Goal: Task Accomplishment & Management: Complete application form

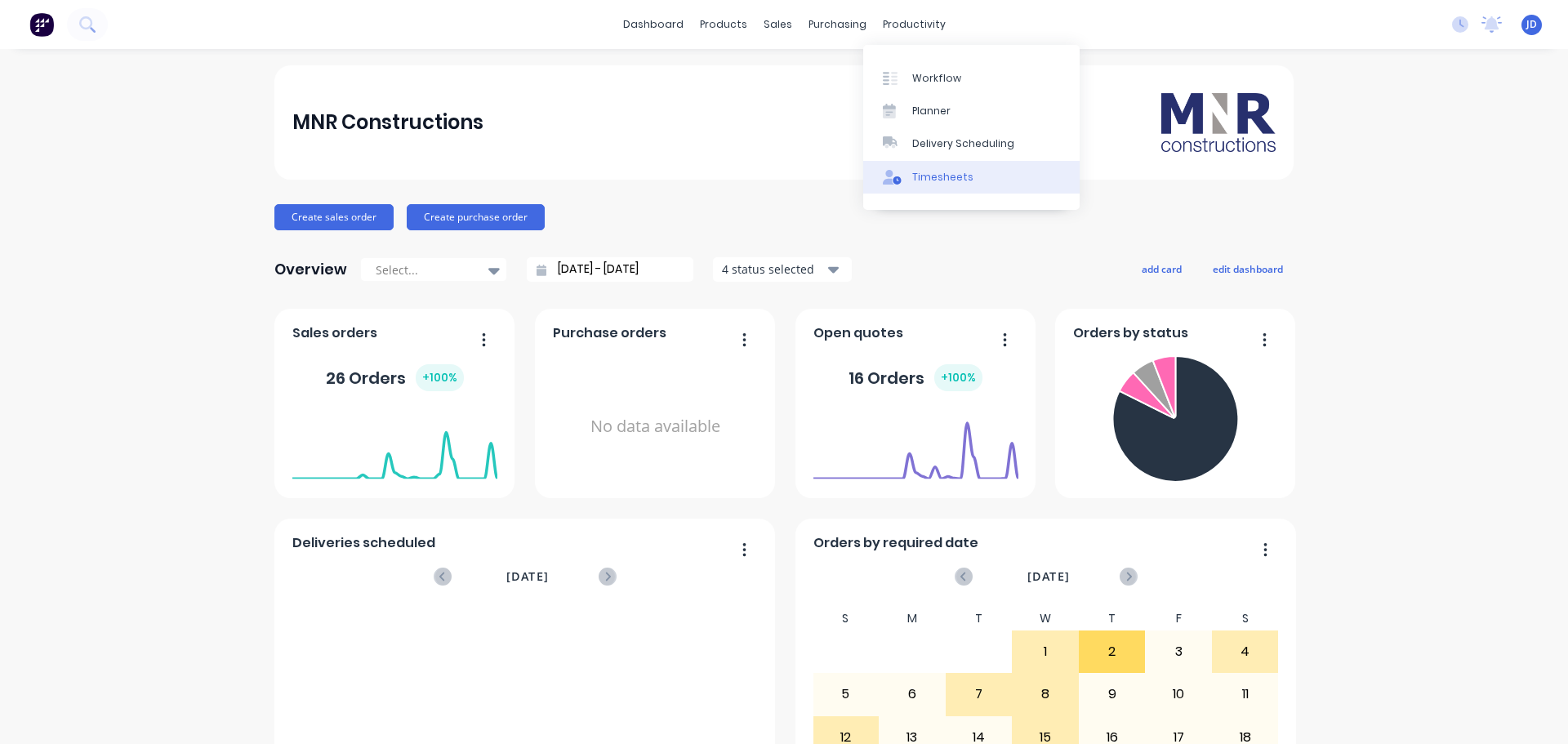
click at [923, 171] on div "Timesheets" at bounding box center [943, 177] width 61 height 15
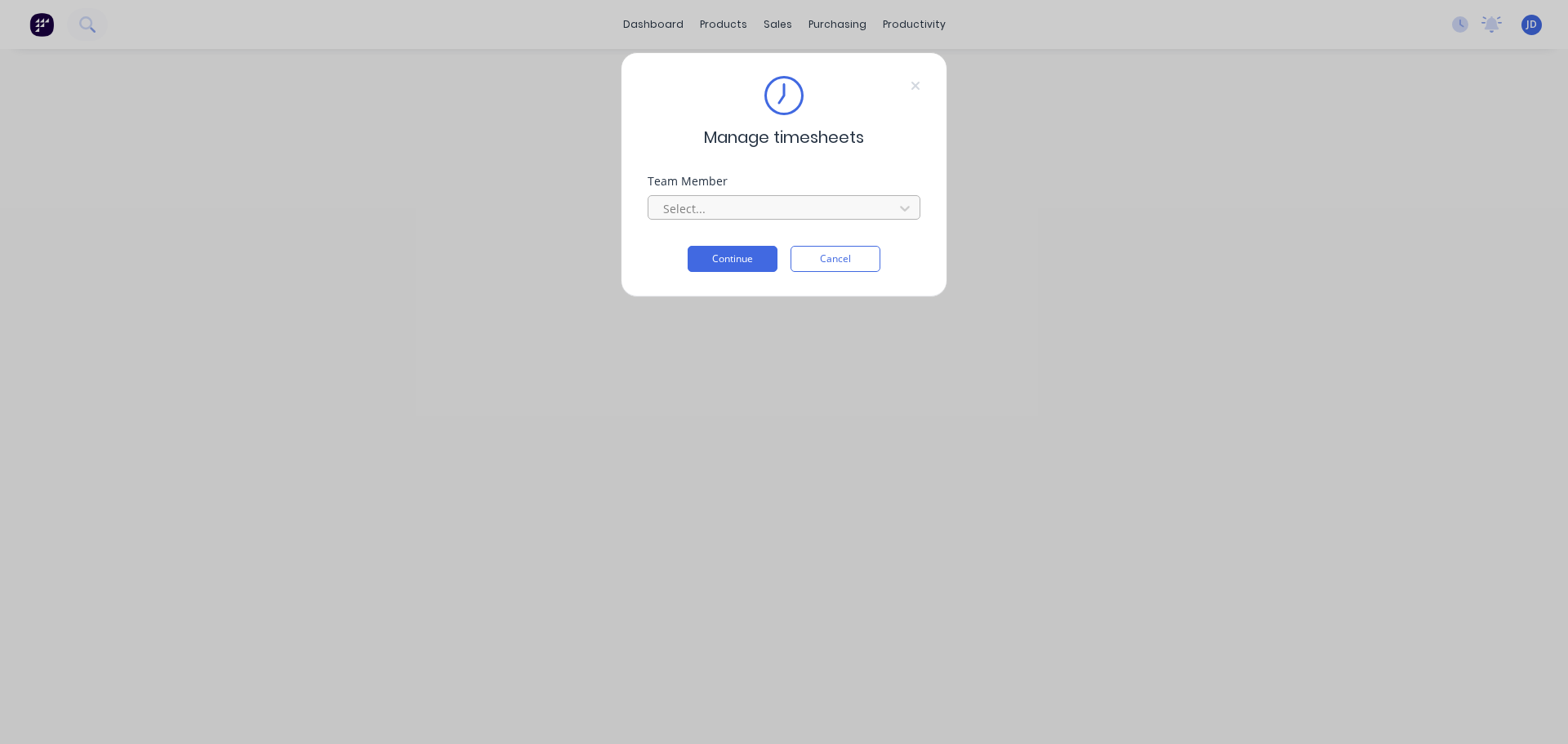
click at [920, 207] on div "Select..." at bounding box center [784, 207] width 273 height 24
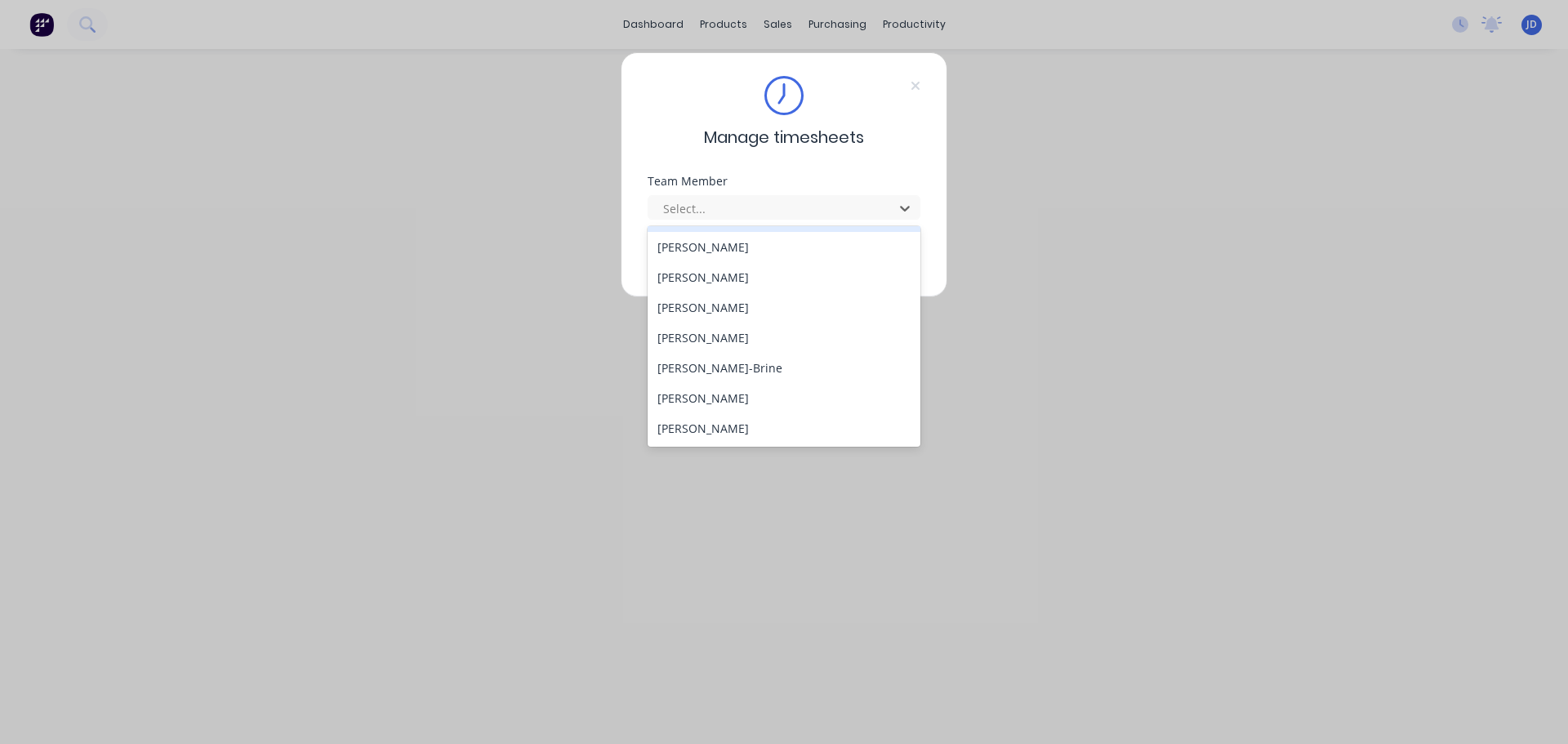
scroll to position [163, 0]
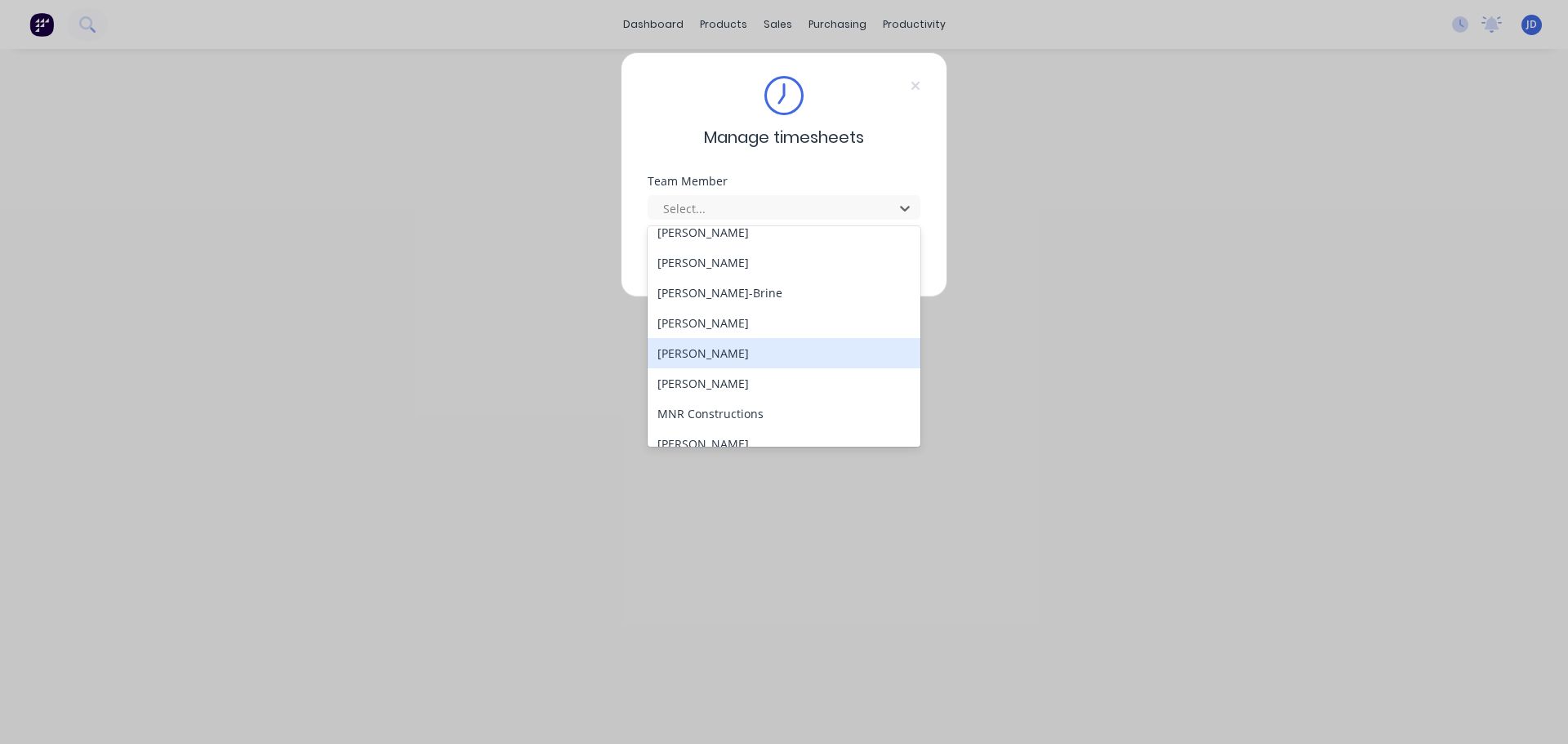
click at [862, 346] on div "[PERSON_NAME]" at bounding box center [784, 353] width 273 height 31
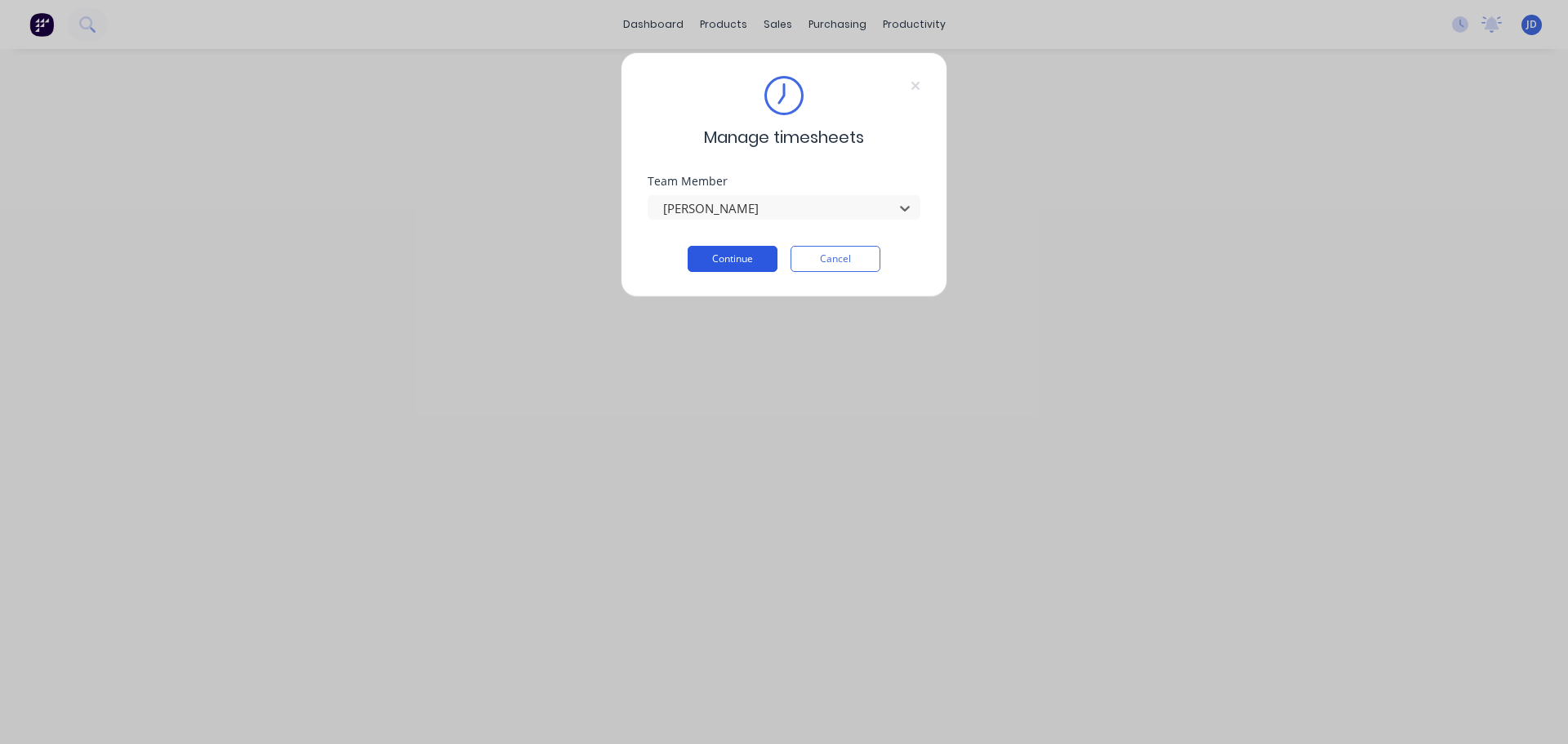
click at [734, 266] on button "Continue" at bounding box center [732, 259] width 90 height 26
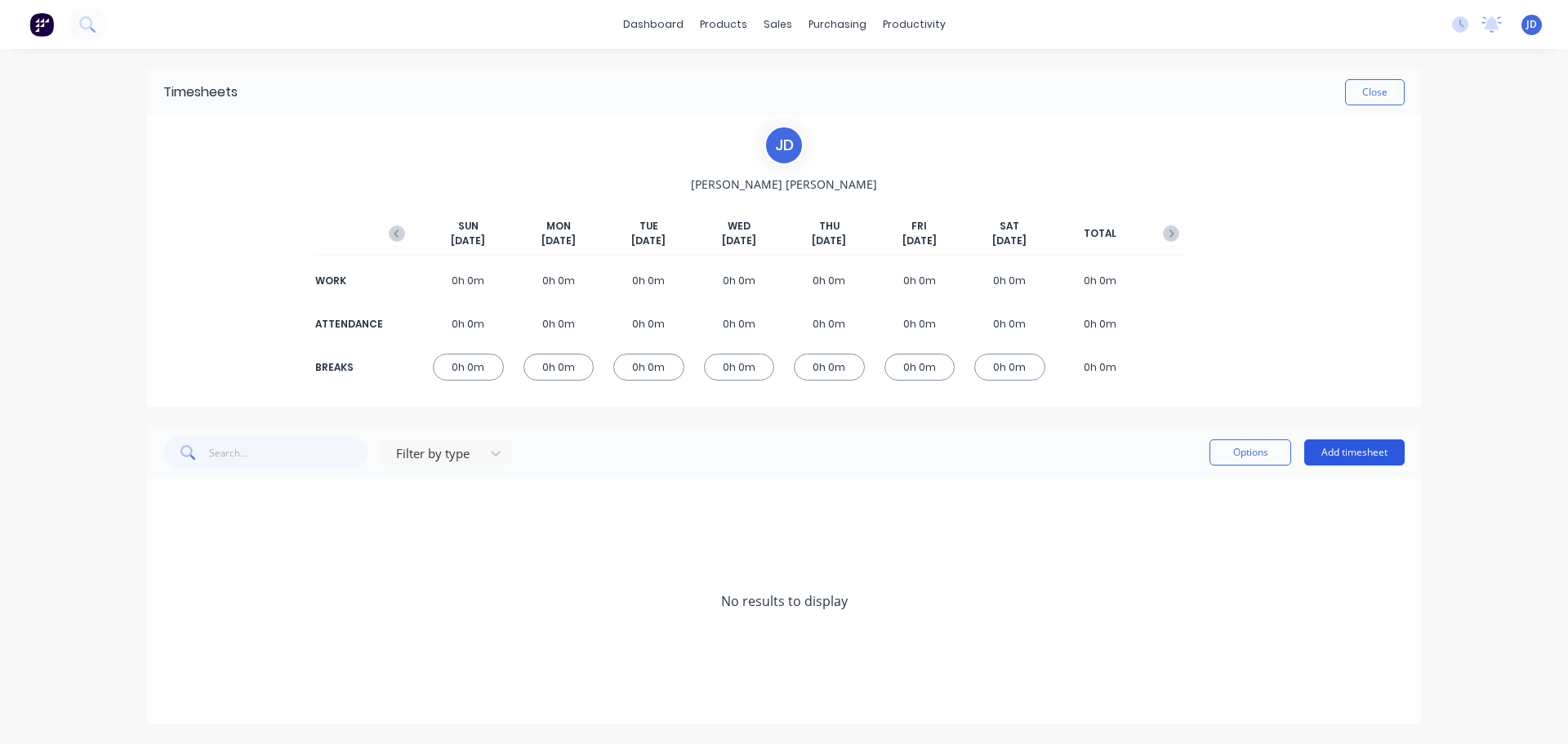
click at [1333, 447] on button "Add timesheet" at bounding box center [1354, 452] width 100 height 26
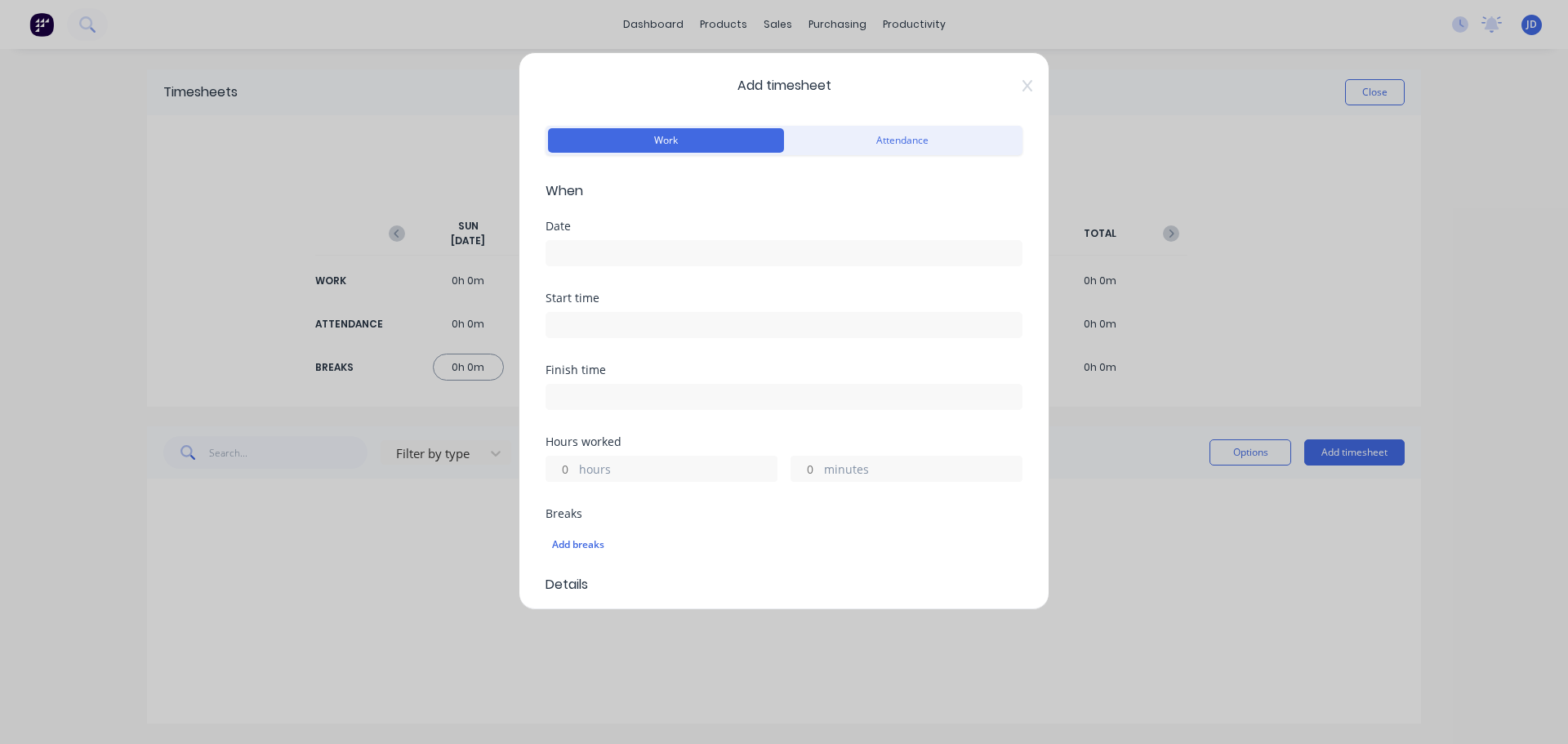
click at [653, 243] on input at bounding box center [784, 254] width 475 height 24
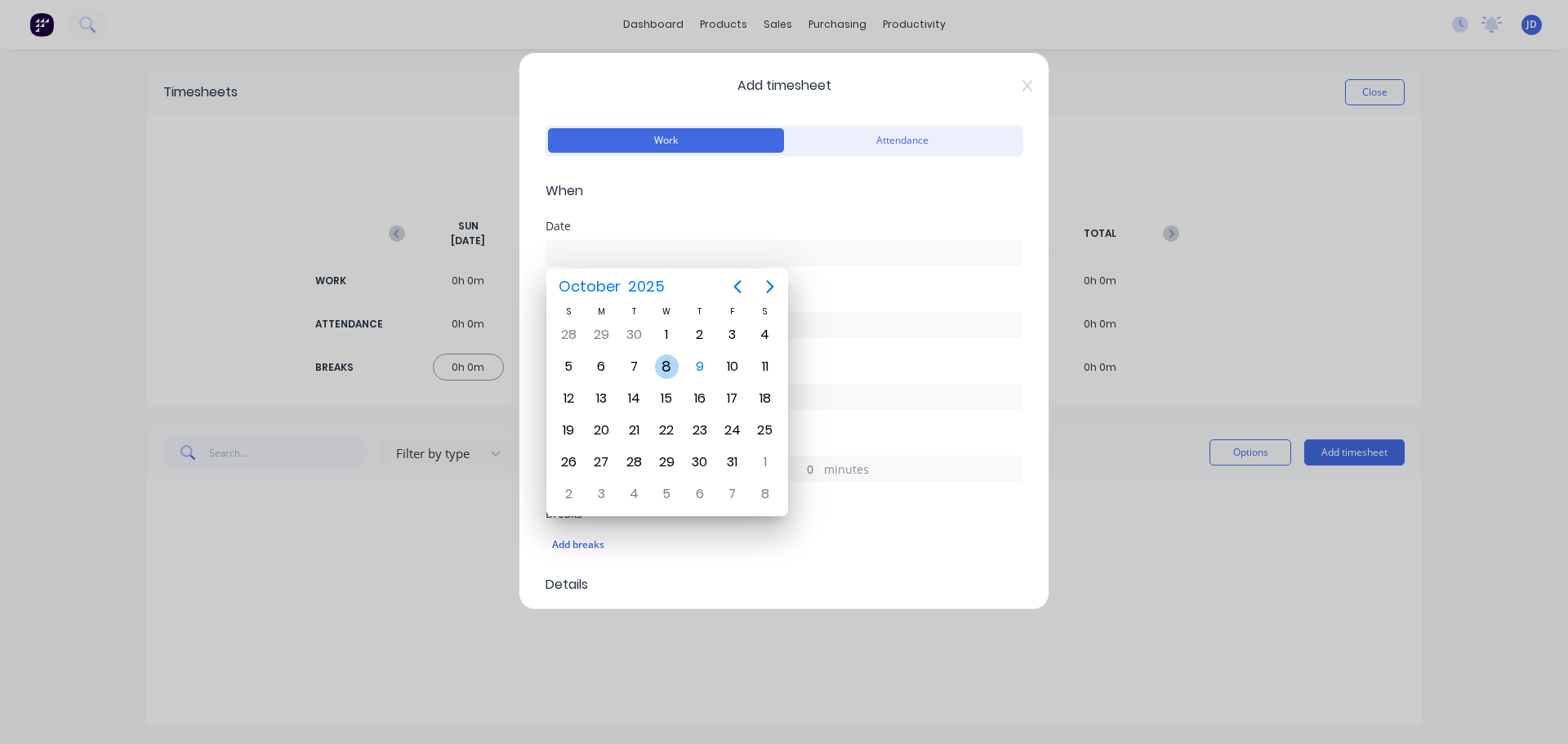
click at [673, 372] on div "8" at bounding box center [667, 367] width 24 height 24
type input "[DATE]"
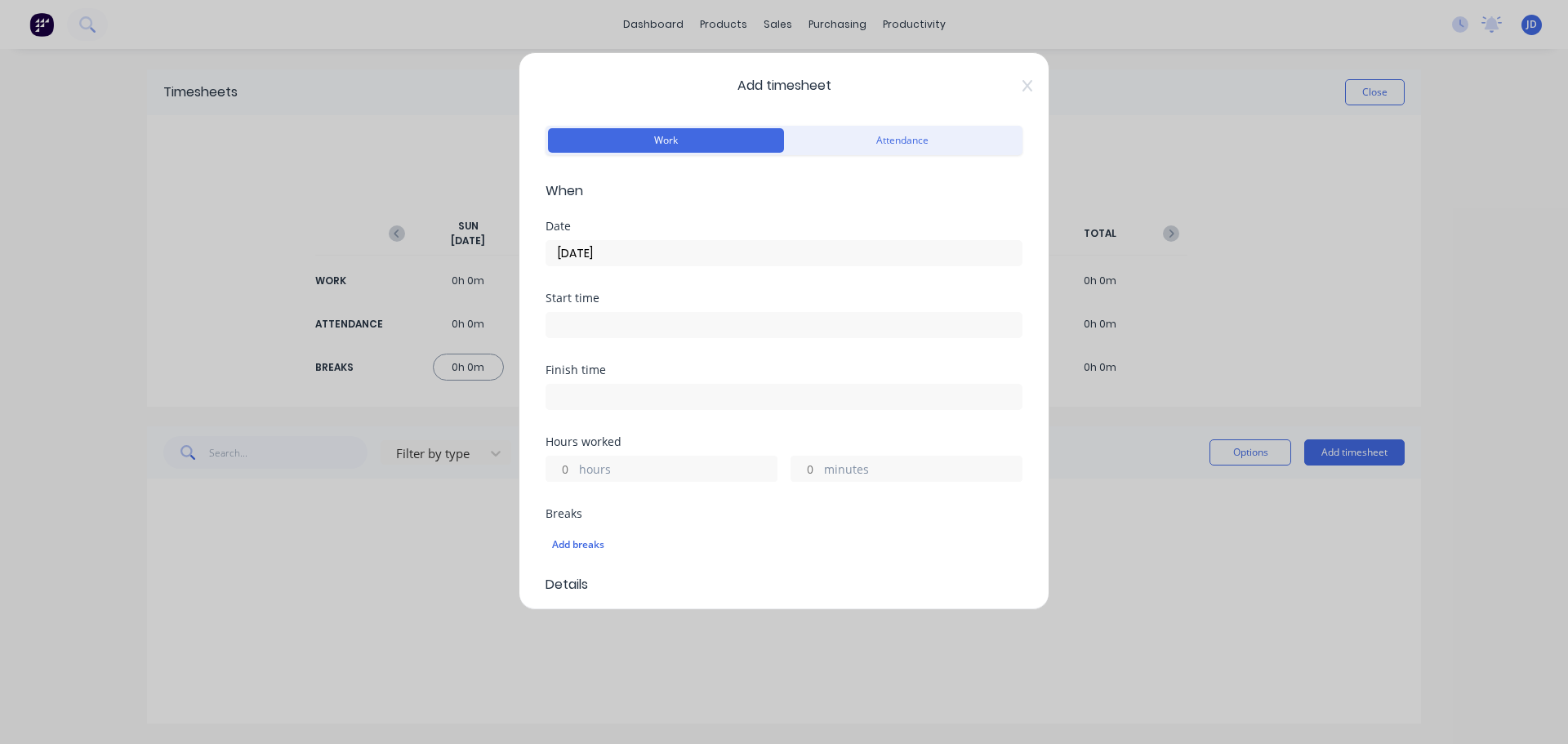
click at [651, 320] on input at bounding box center [784, 325] width 475 height 24
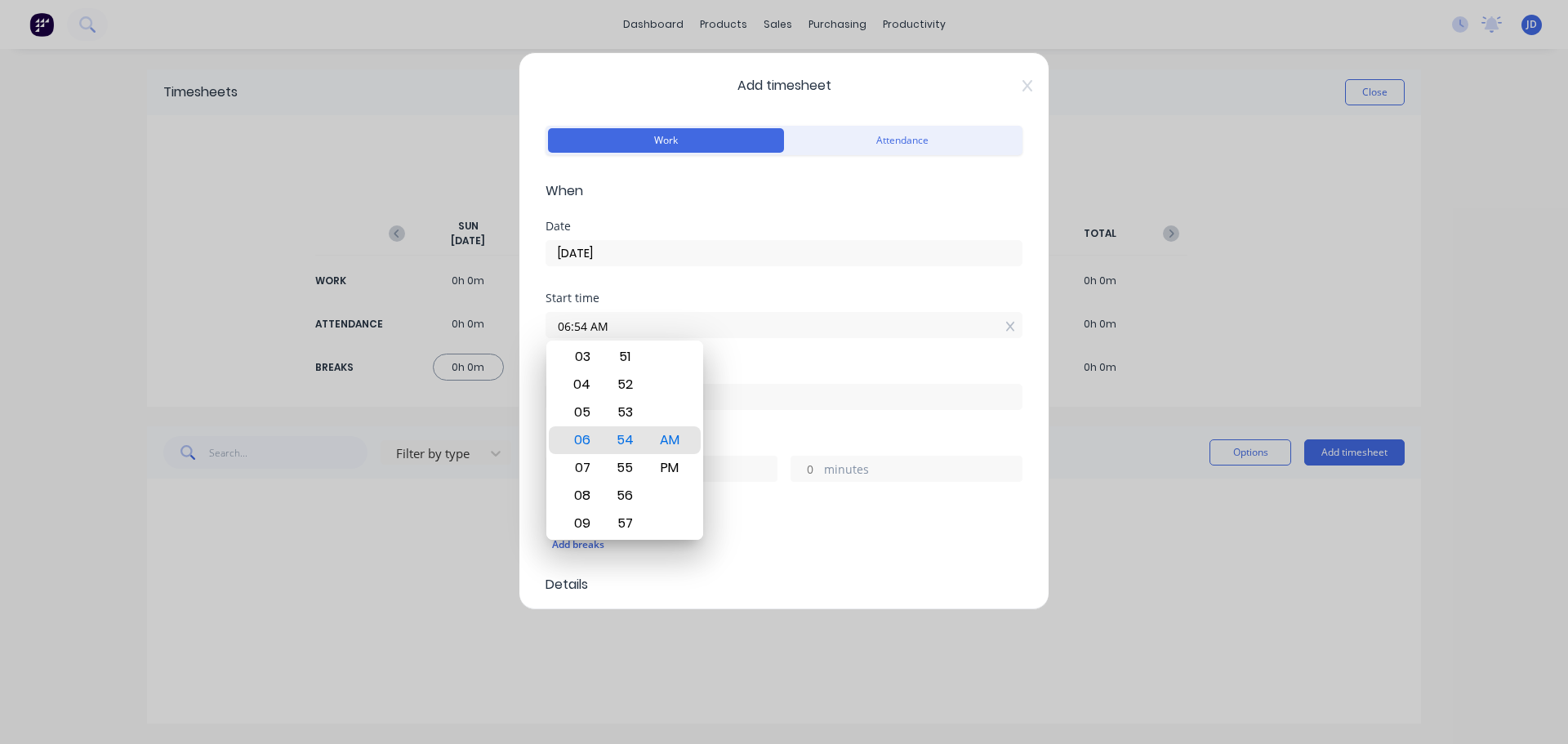
click at [531, 331] on div "Add timesheet Work Attendance When Date [DATE] Start time 06:54 AM Finish time …" at bounding box center [784, 331] width 531 height 558
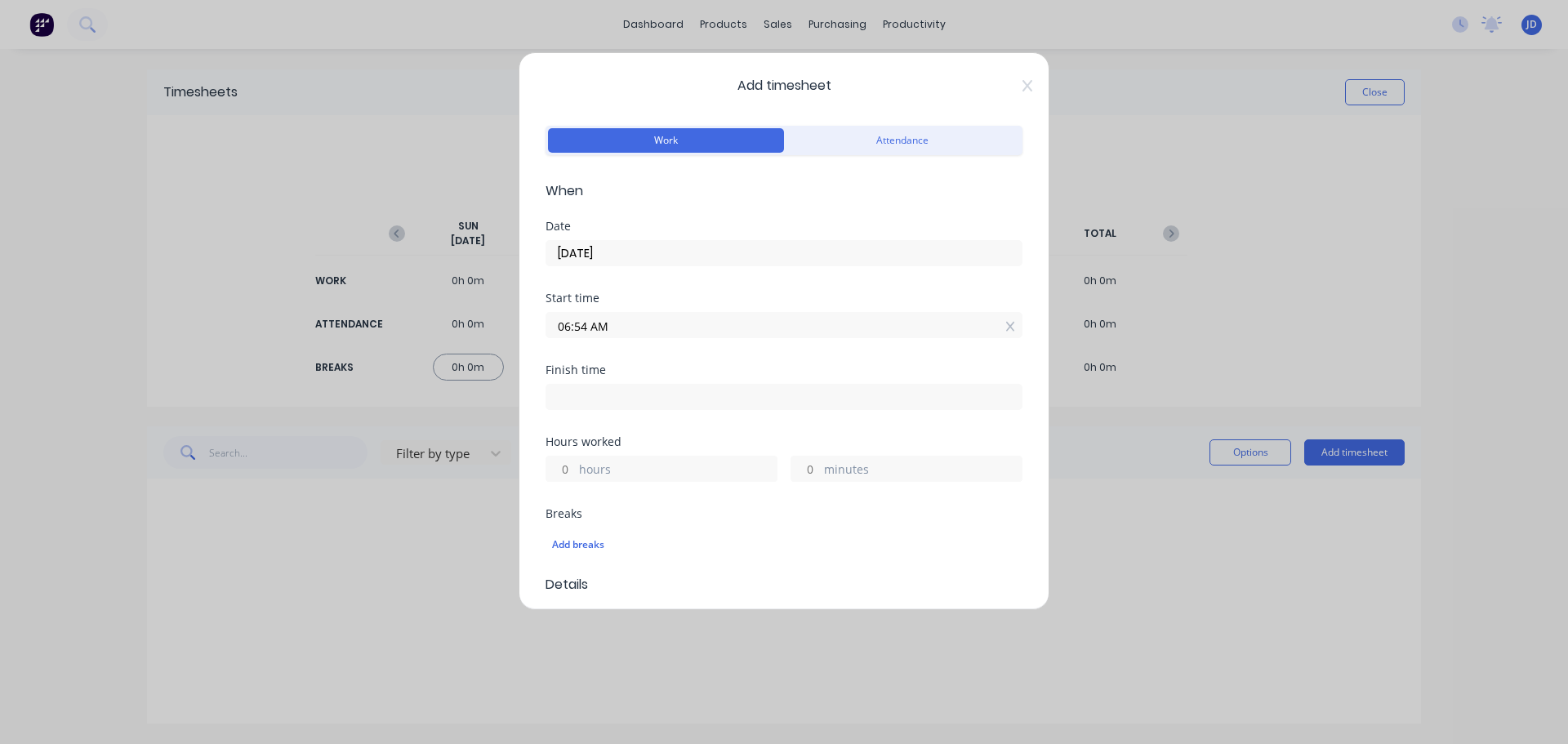
click at [531, 331] on div "Add timesheet Work Attendance When Date [DATE] Start time 06:54 AM Finish time …" at bounding box center [784, 331] width 531 height 558
click at [607, 316] on input "06:54 AM" at bounding box center [784, 325] width 475 height 24
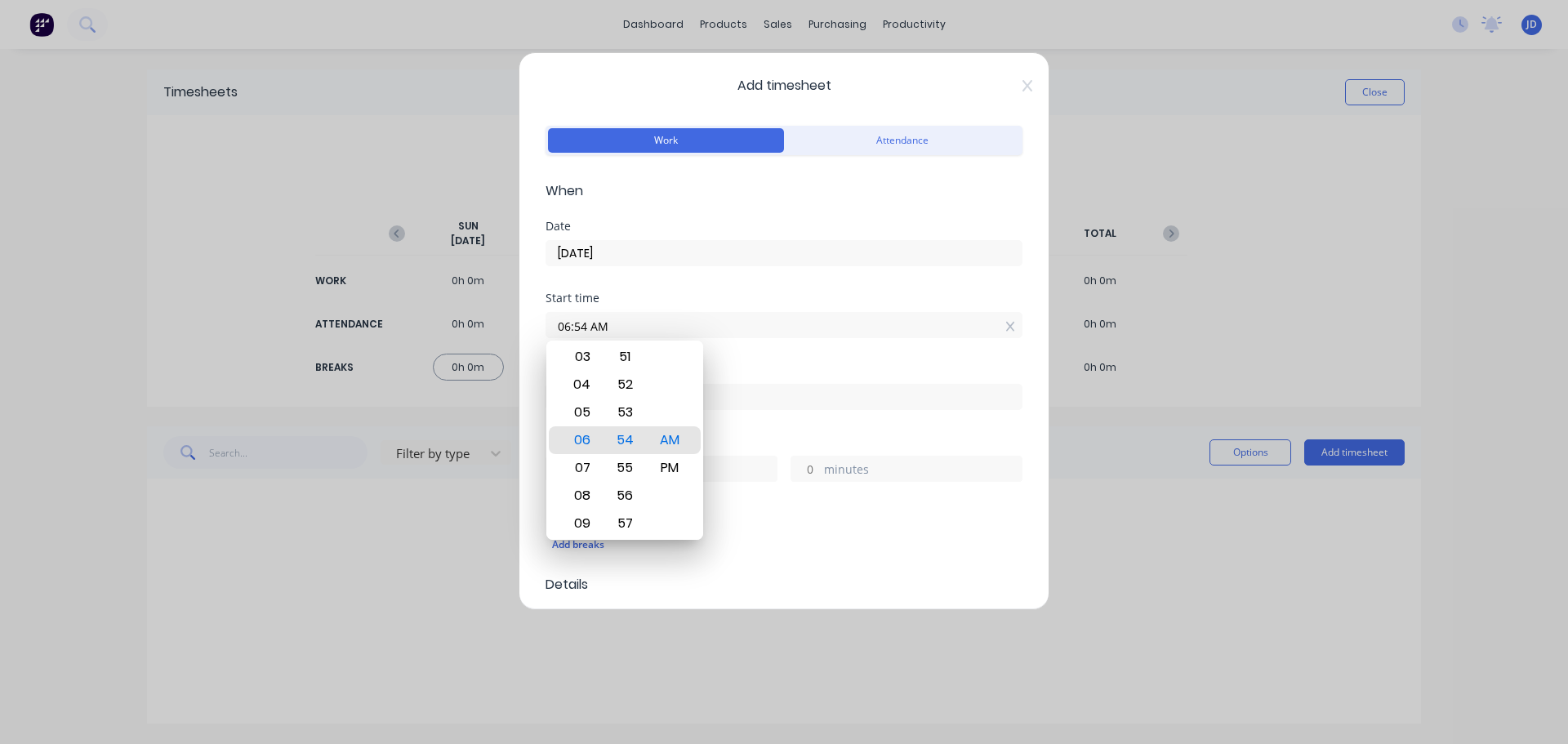
click at [577, 322] on input "06:54 AM" at bounding box center [784, 325] width 475 height 24
type input "07:30 AM"
click at [667, 437] on div "AM" at bounding box center [669, 440] width 40 height 28
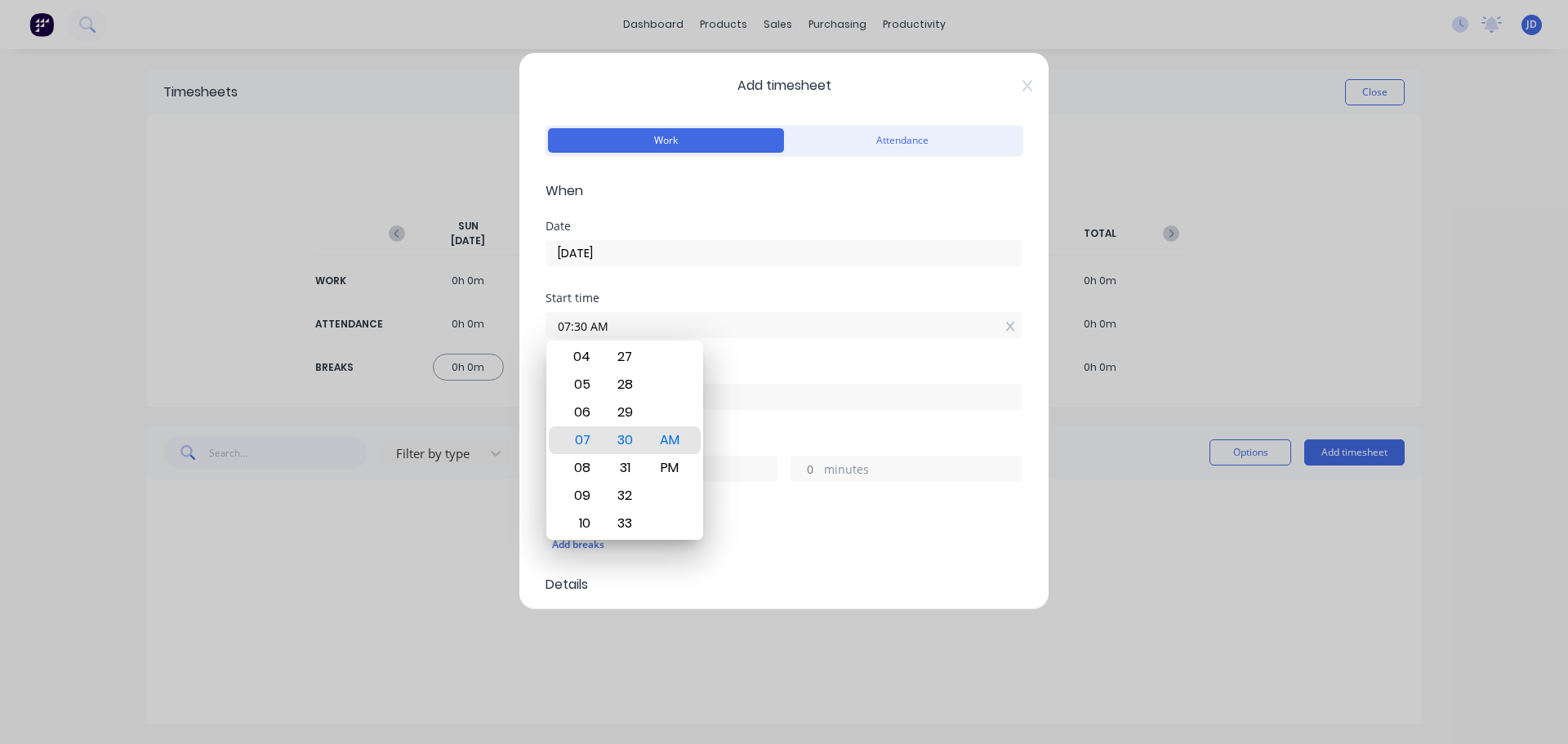
click at [749, 412] on div "Finish time" at bounding box center [784, 399] width 477 height 72
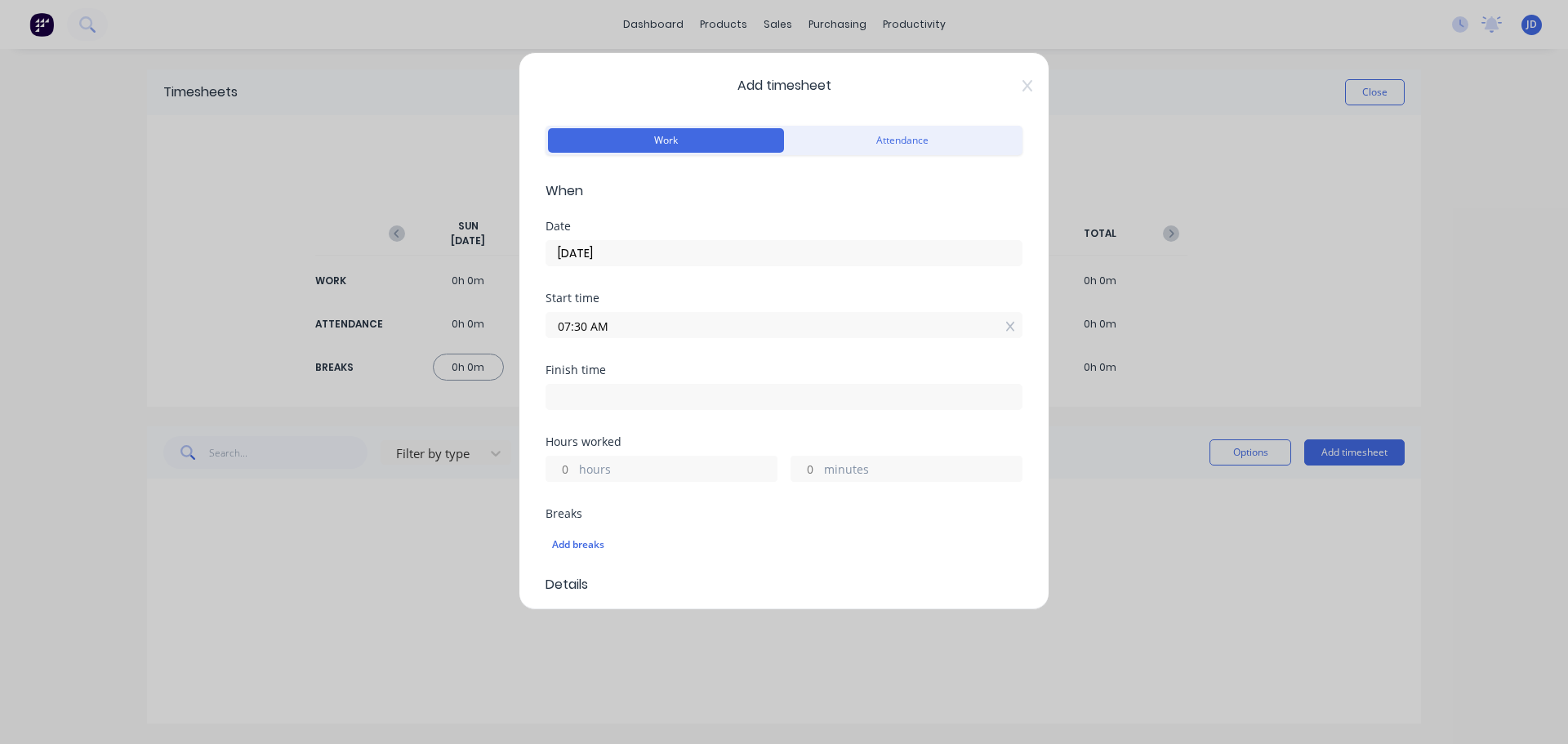
click at [748, 401] on input at bounding box center [784, 397] width 475 height 24
type input "06:54 AM"
type input "23"
type input "24"
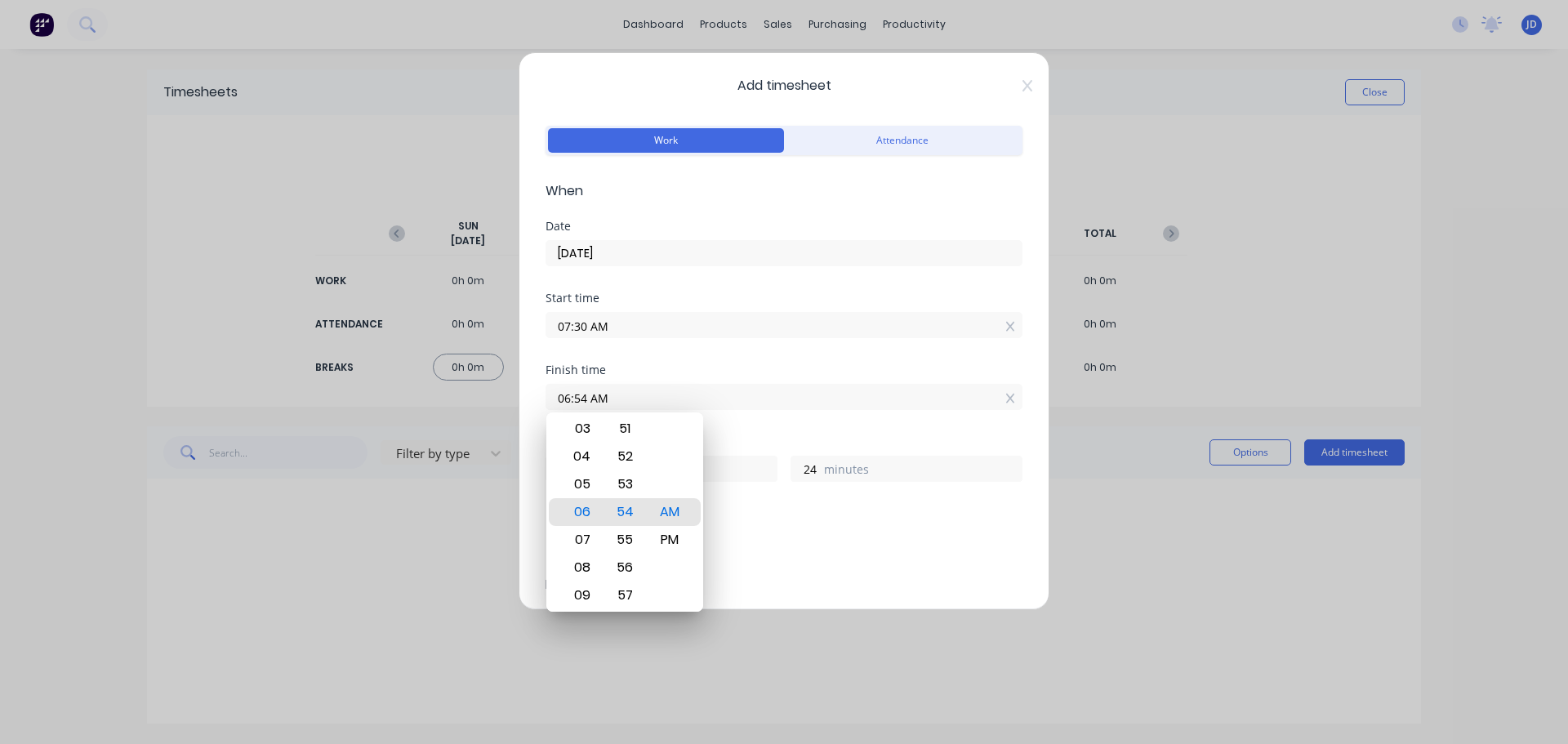
click at [748, 401] on input "06:54 AM" at bounding box center [784, 397] width 475 height 24
click at [749, 401] on input "06:54 AM" at bounding box center [784, 397] width 475 height 24
type input "04:00 AM"
type input "20"
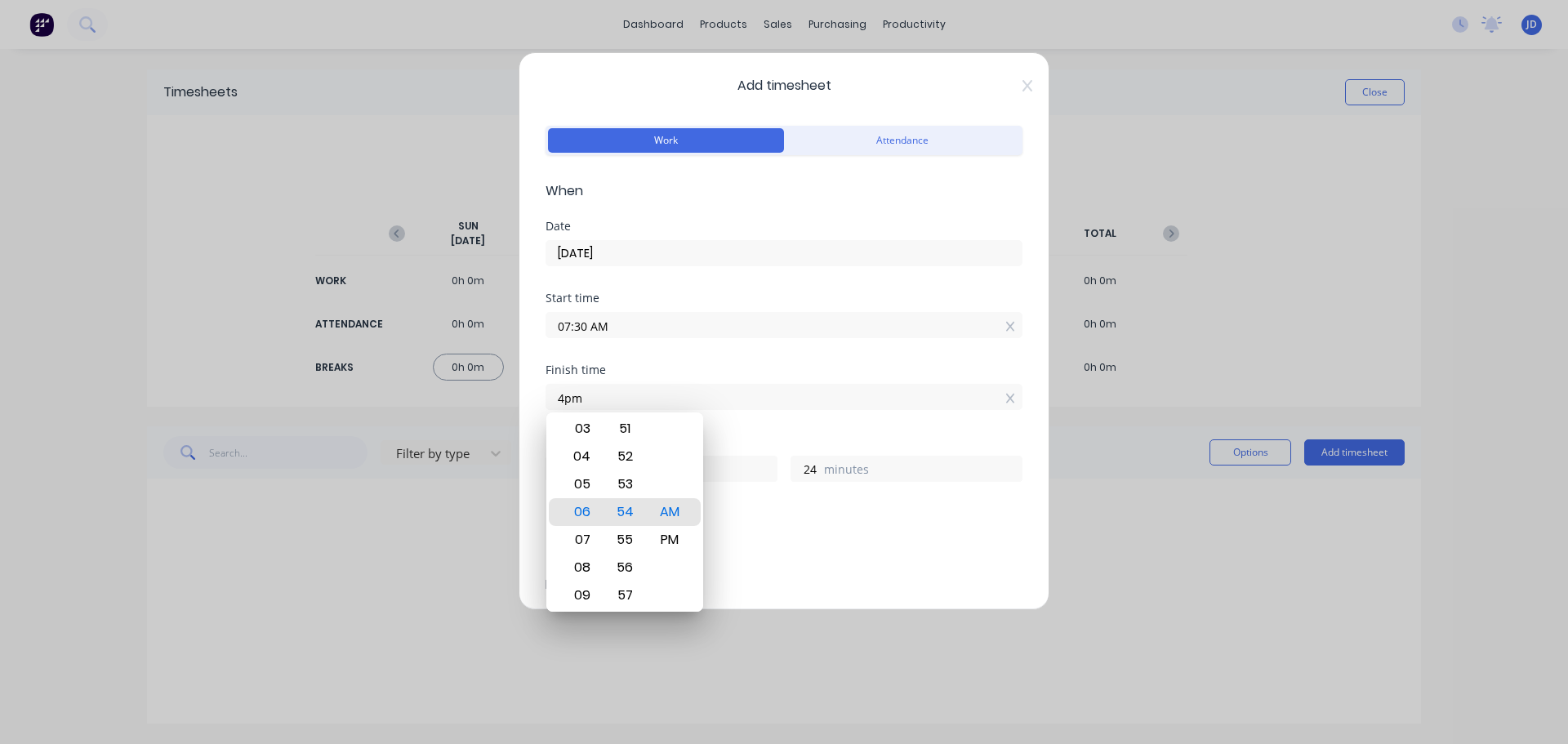
type input "30"
click at [811, 548] on div "Add breaks" at bounding box center [784, 544] width 464 height 21
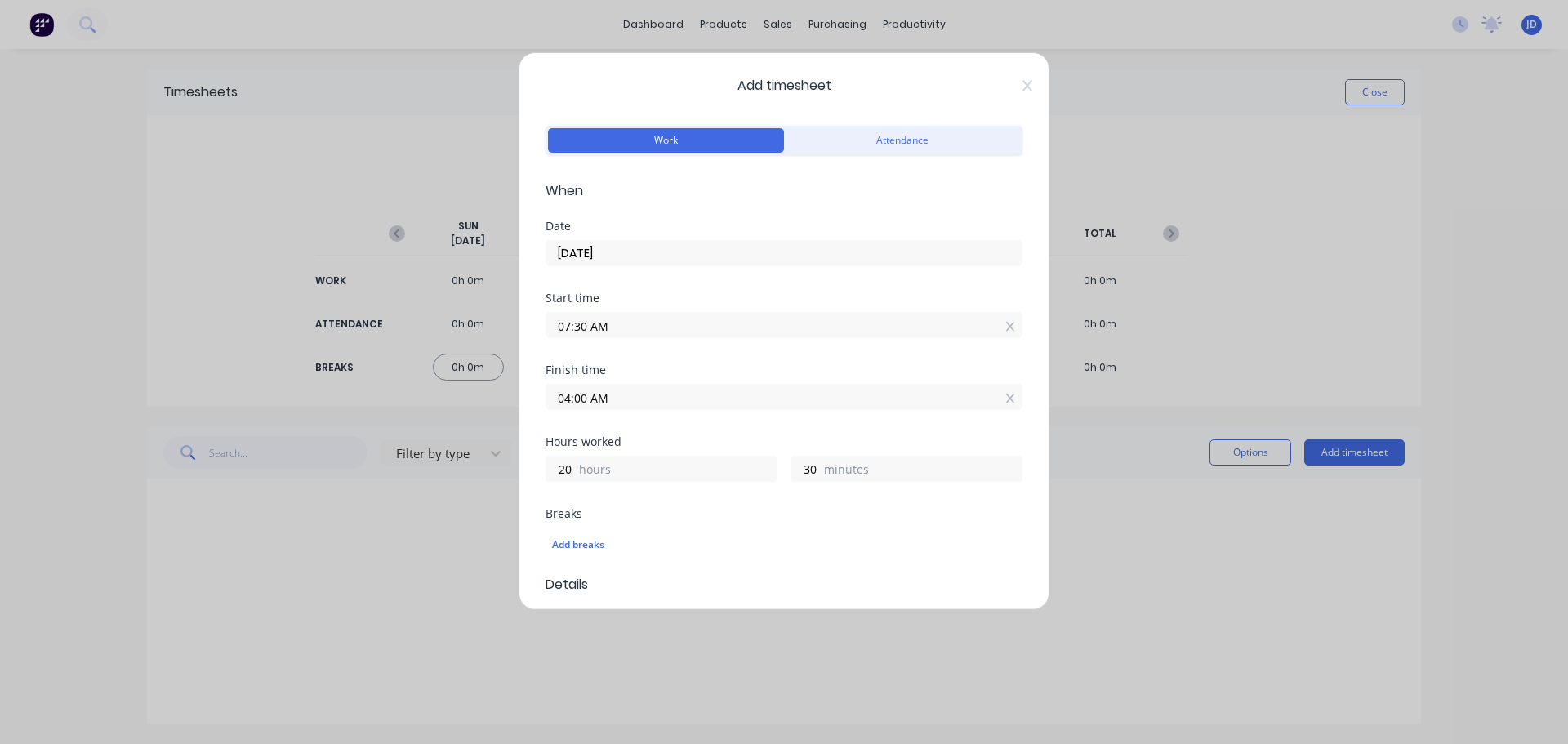
click at [603, 401] on input "04:00 AM" at bounding box center [784, 397] width 475 height 24
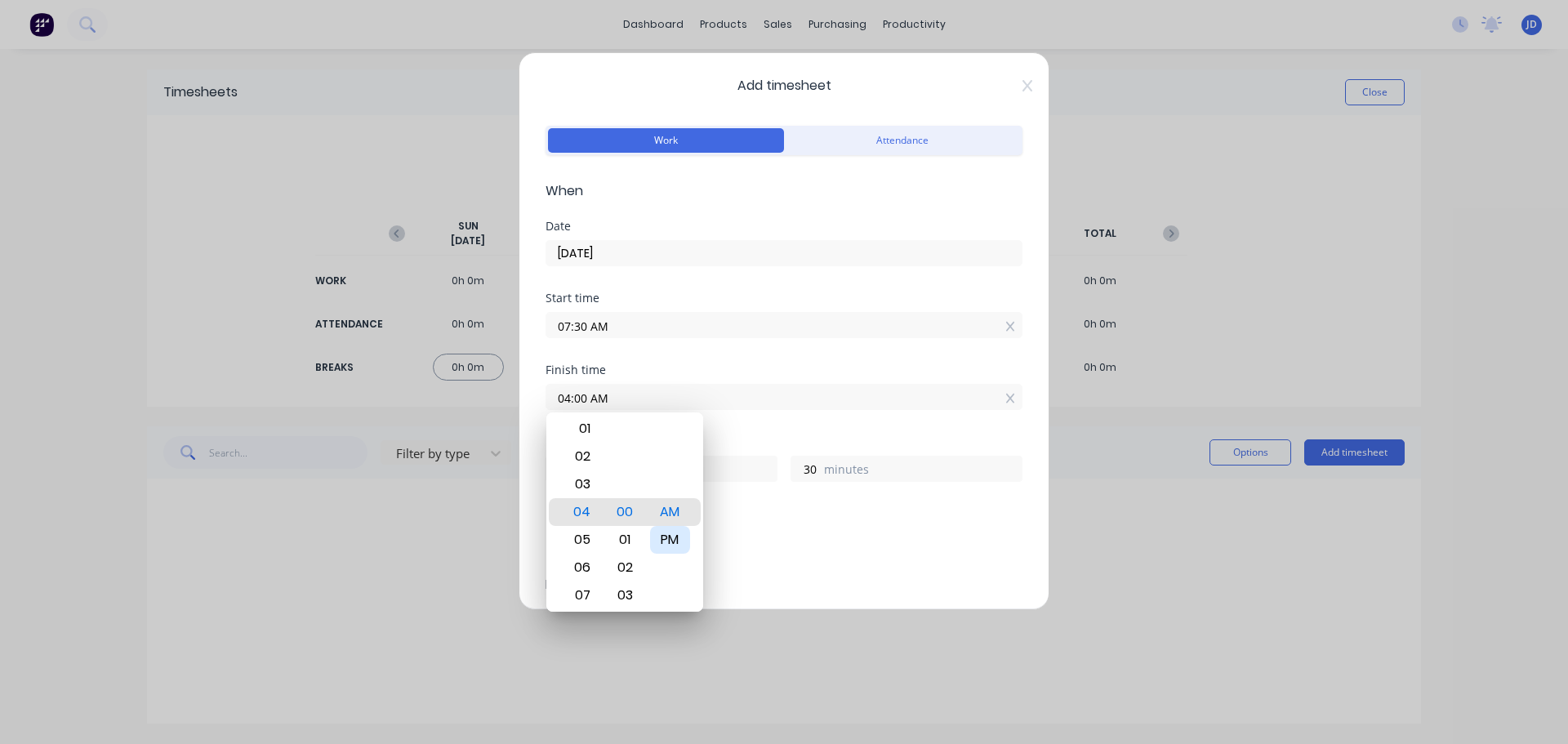
click at [671, 547] on div "PM" at bounding box center [669, 541] width 40 height 28
type input "04:00 PM"
type input "8"
click at [740, 547] on div "Add breaks" at bounding box center [784, 544] width 464 height 21
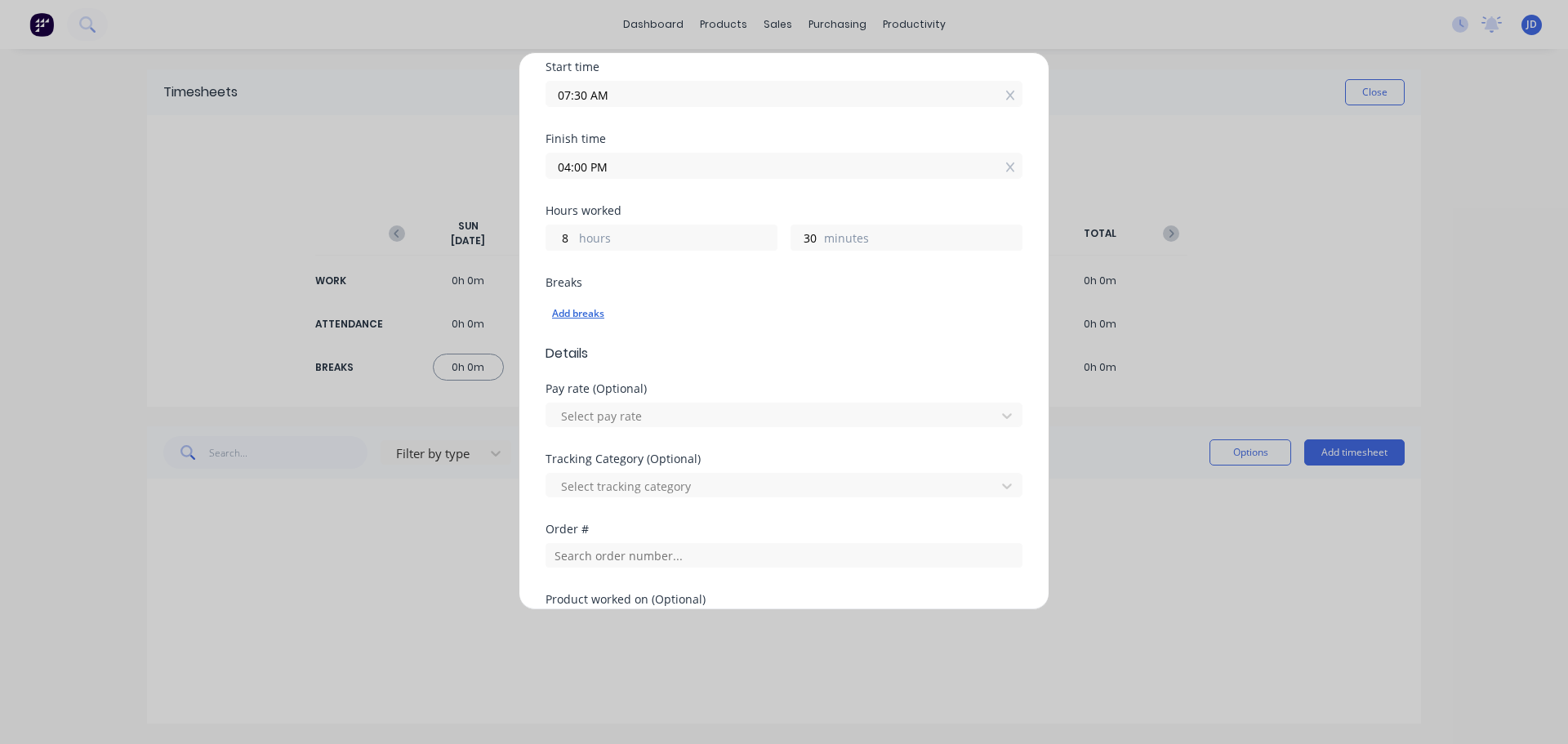
scroll to position [245, 0]
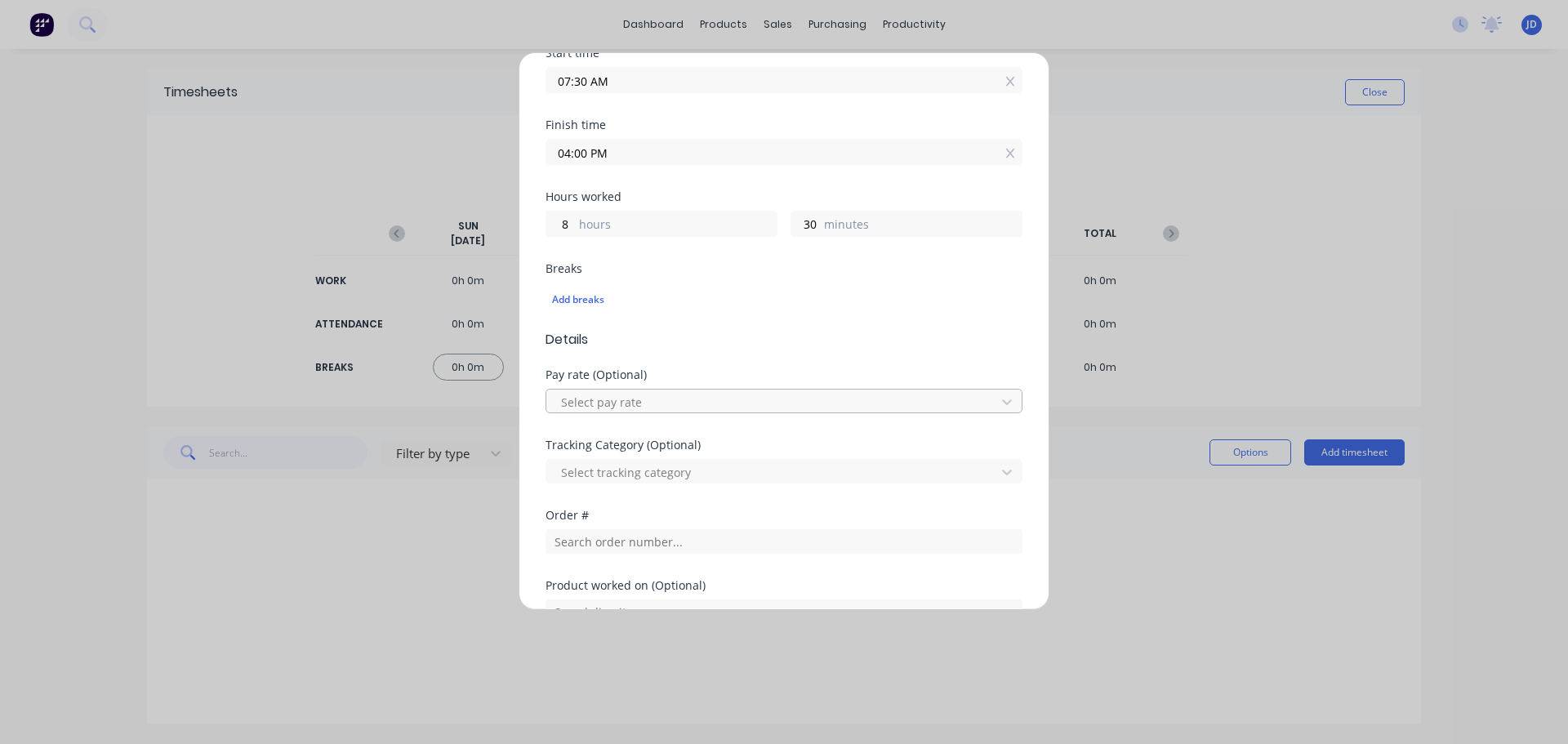
click at [743, 408] on div at bounding box center [773, 402] width 428 height 20
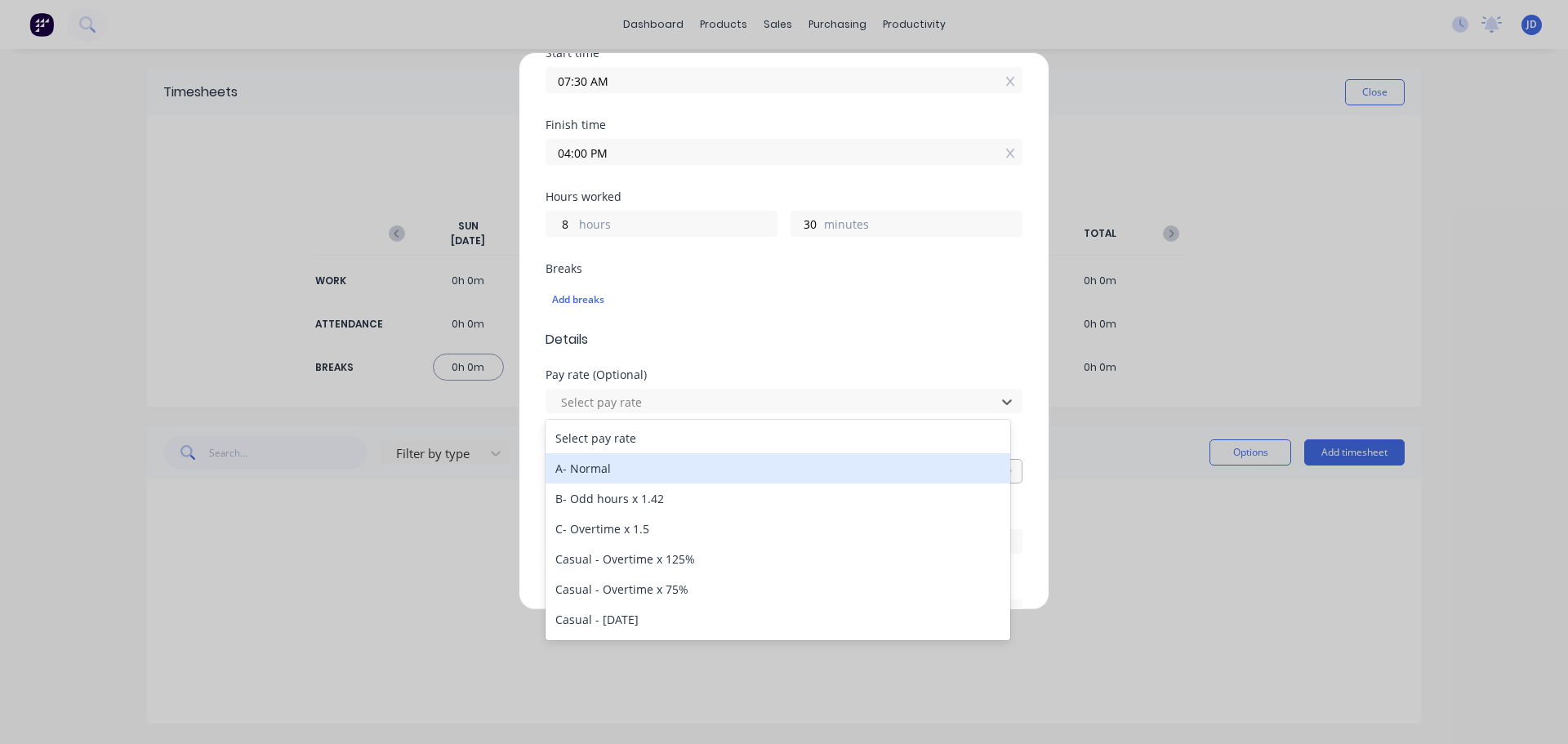
click at [741, 469] on div "A- Normal" at bounding box center [778, 468] width 465 height 31
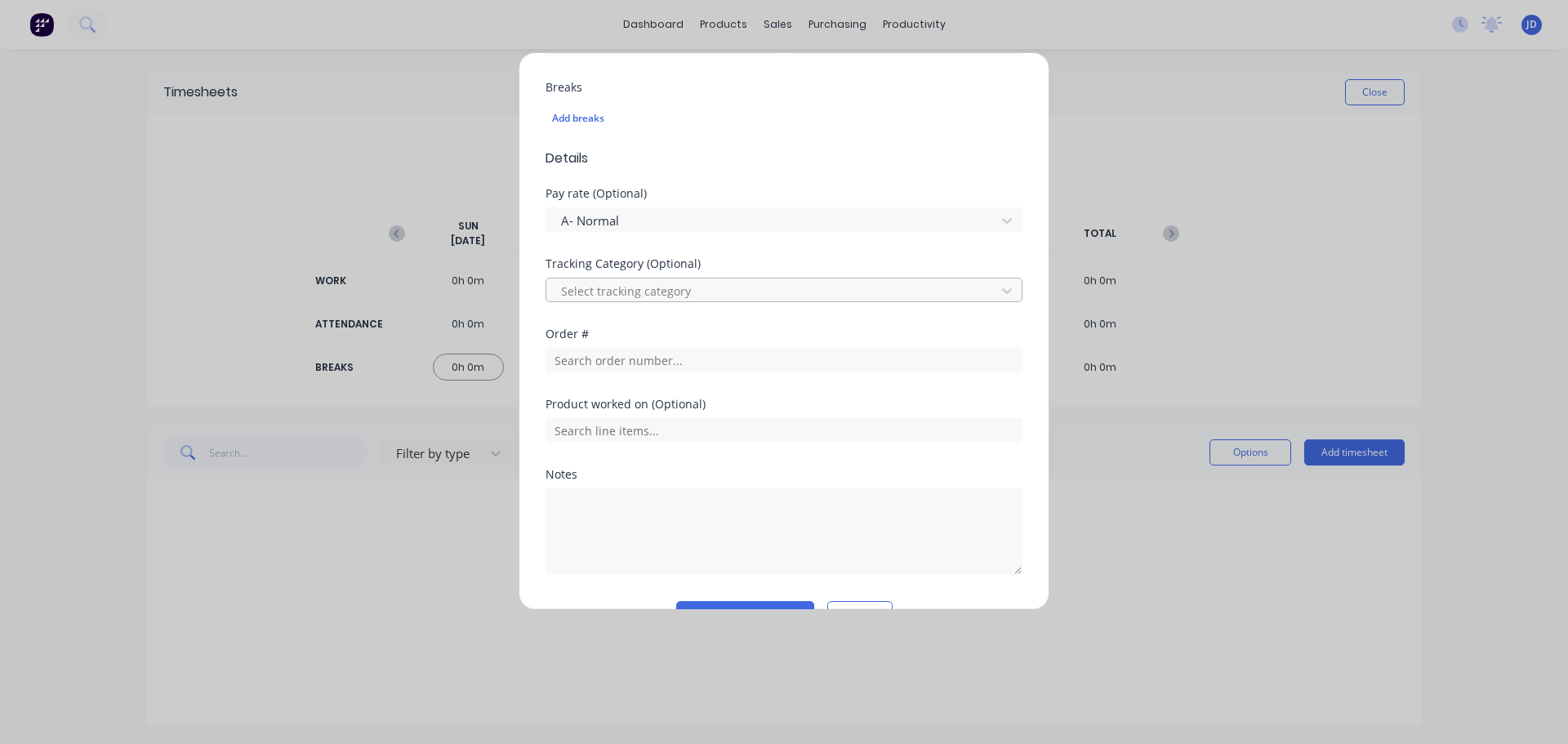
scroll to position [467, 0]
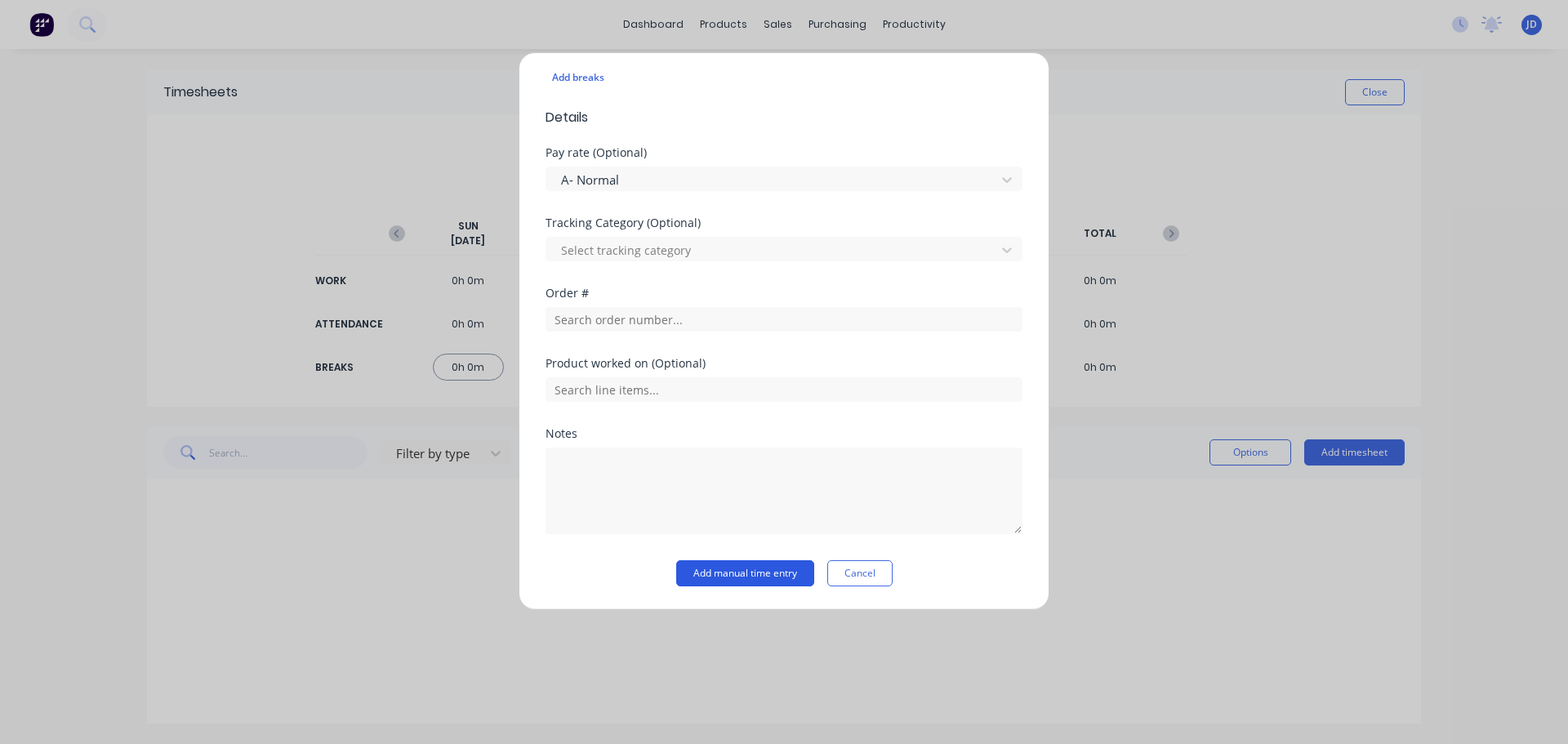
click at [750, 572] on button "Add manual time entry" at bounding box center [745, 573] width 138 height 26
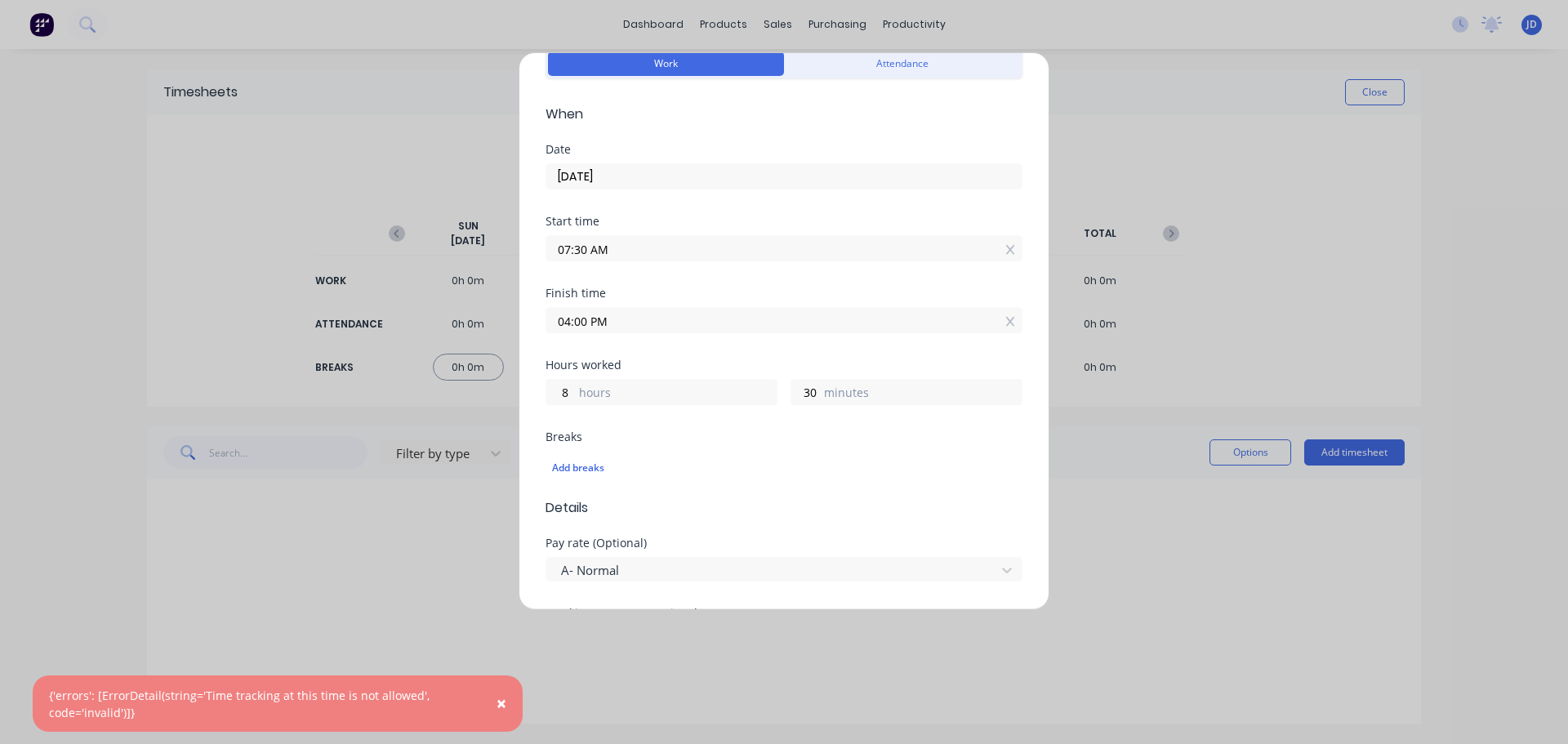
scroll to position [0, 0]
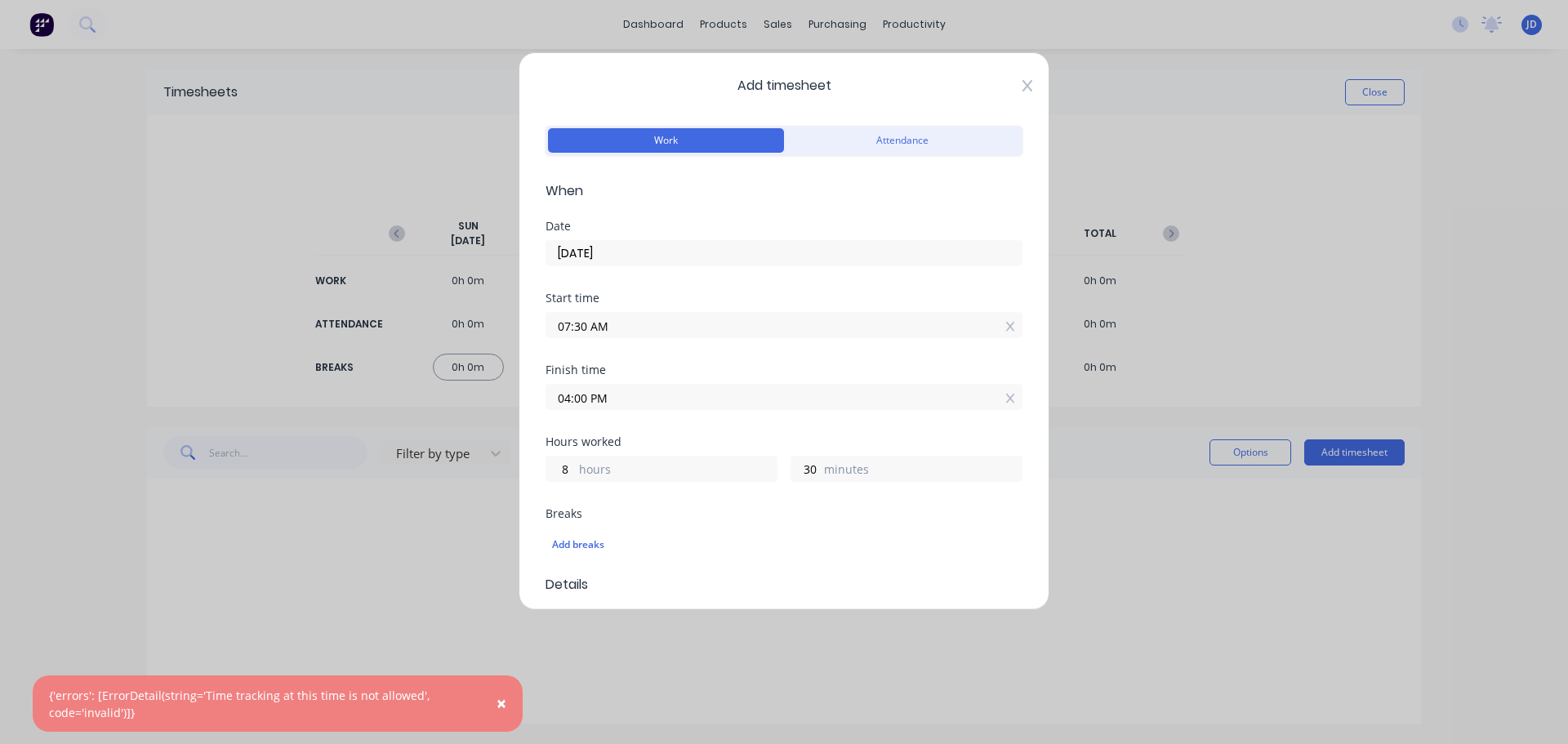
click at [1022, 88] on icon at bounding box center [1027, 85] width 10 height 13
